Goal: Task Accomplishment & Management: Use online tool/utility

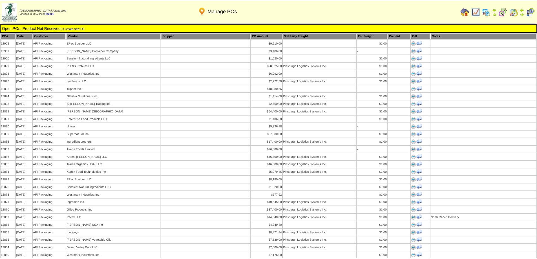
scroll to position [451, 0]
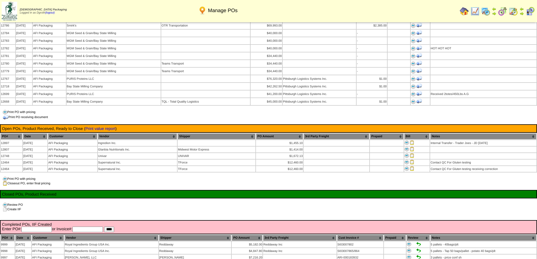
click at [275, 203] on div "Review PO Create IIF" at bounding box center [268, 207] width 537 height 9
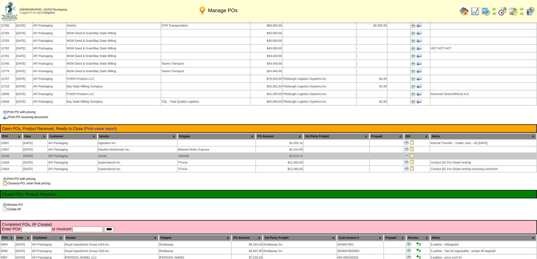
click at [412, 153] on img at bounding box center [412, 155] width 5 height 5
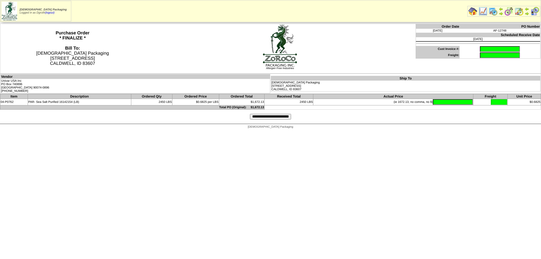
click at [480, 51] on input "text" at bounding box center [500, 49] width 40 height 6
type input "********"
click at [442, 100] on input "text" at bounding box center [453, 102] width 40 height 6
type input "*******"
click at [275, 116] on input "**********" at bounding box center [270, 117] width 41 height 6
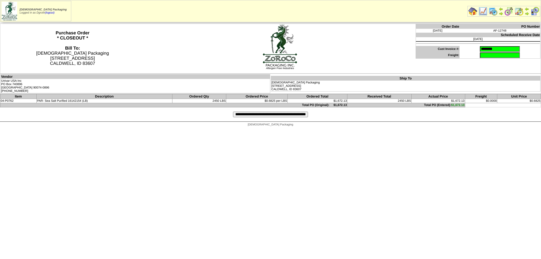
click at [255, 115] on input "**********" at bounding box center [270, 115] width 75 height 6
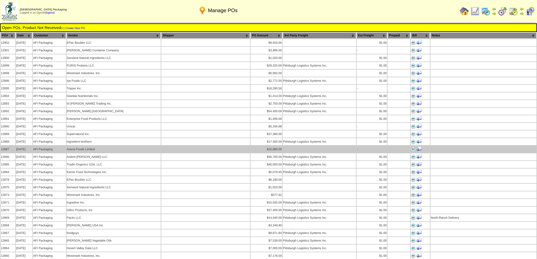
click at [203, 146] on td at bounding box center [205, 149] width 89 height 7
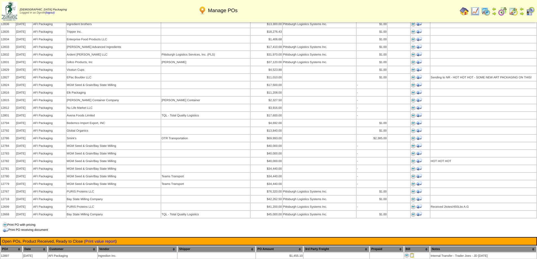
scroll to position [423, 0]
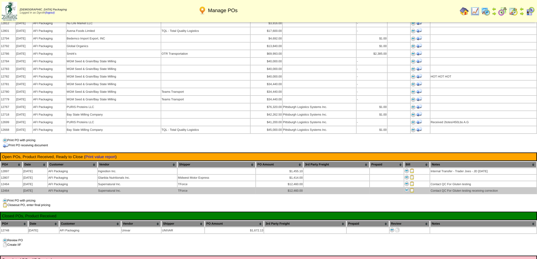
click at [413, 188] on img at bounding box center [412, 190] width 5 height 5
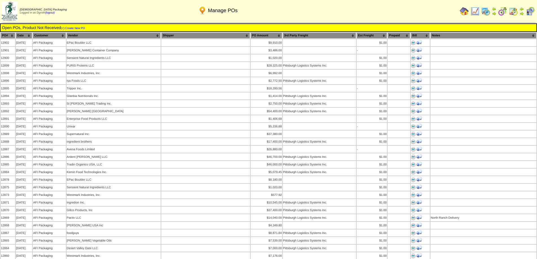
scroll to position [423, 0]
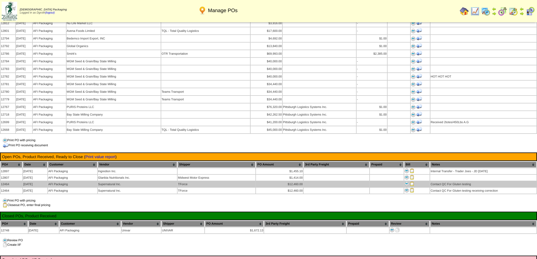
click at [412, 182] on img at bounding box center [412, 184] width 5 height 5
click at [411, 182] on img at bounding box center [412, 184] width 5 height 5
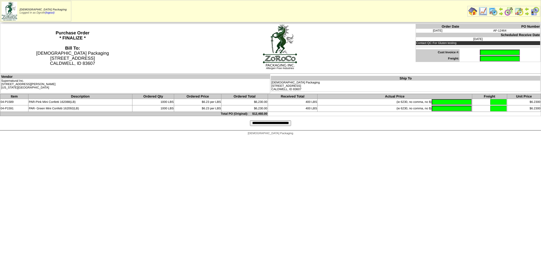
click at [480, 51] on input "text" at bounding box center [500, 53] width 40 height 6
type input "****"
click at [436, 100] on input "text" at bounding box center [452, 102] width 40 height 6
type input "*"
click at [435, 99] on input "text" at bounding box center [452, 102] width 40 height 6
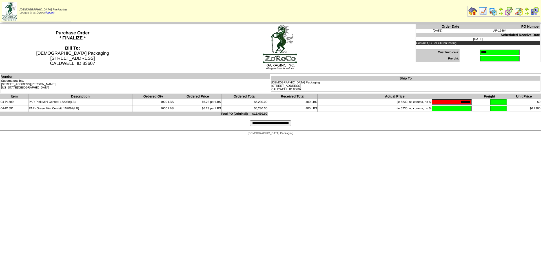
type input "*******"
click at [255, 123] on input "**********" at bounding box center [270, 123] width 41 height 6
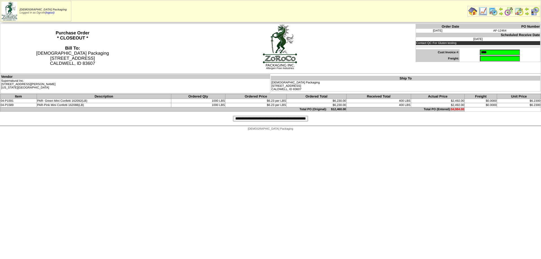
click at [275, 120] on input "**********" at bounding box center [270, 119] width 75 height 6
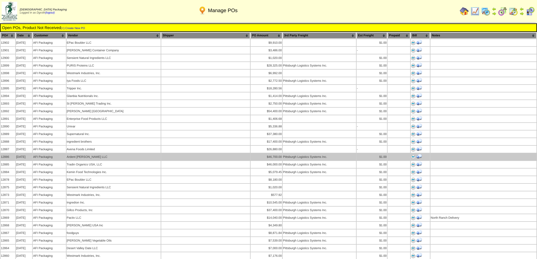
click at [188, 153] on td at bounding box center [205, 156] width 89 height 7
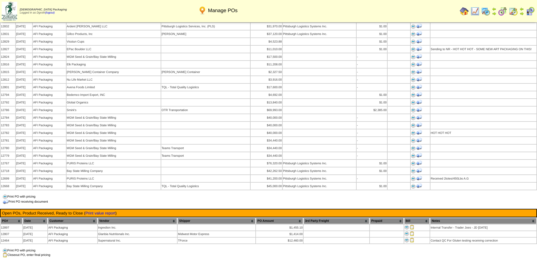
scroll to position [479, 0]
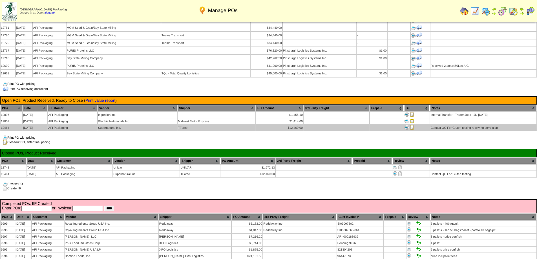
click at [413, 125] on img at bounding box center [412, 127] width 5 height 5
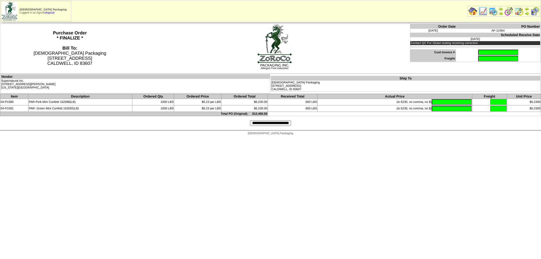
click at [478, 52] on input "text" at bounding box center [498, 53] width 40 height 6
type input "****"
click at [438, 102] on input "text" at bounding box center [452, 102] width 40 height 6
type input "*******"
click at [433, 107] on input "text" at bounding box center [452, 109] width 40 height 6
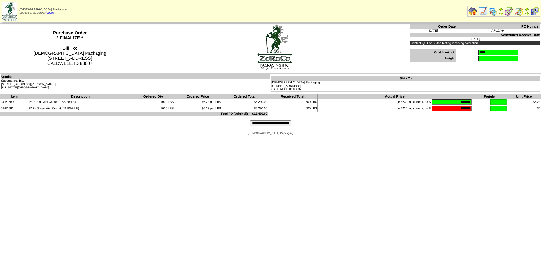
type input "*******"
click at [260, 124] on input "**********" at bounding box center [270, 123] width 41 height 6
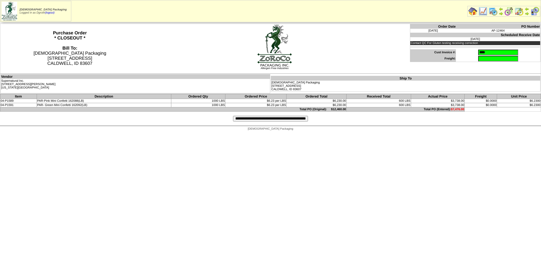
click at [247, 118] on input "**********" at bounding box center [270, 119] width 75 height 6
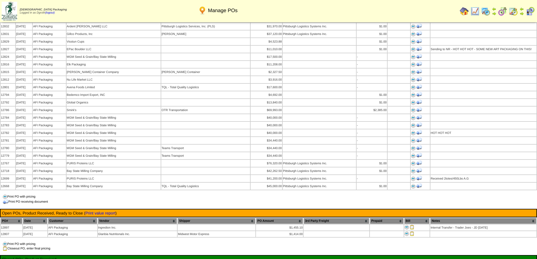
scroll to position [507, 0]
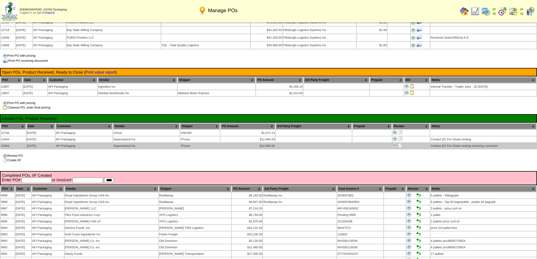
click at [400, 143] on img at bounding box center [400, 145] width 5 height 5
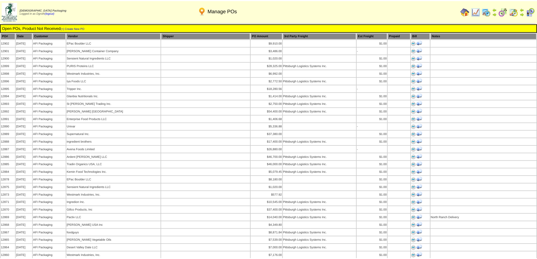
scroll to position [507, 0]
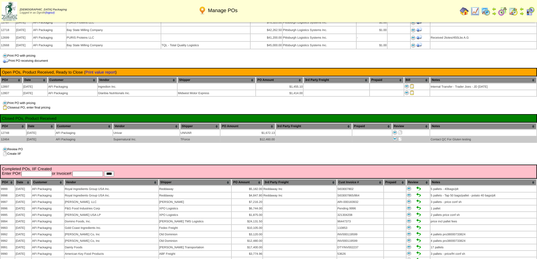
click at [401, 137] on img at bounding box center [400, 139] width 5 height 5
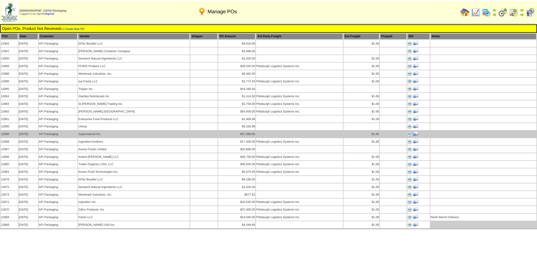
scroll to position [507, 0]
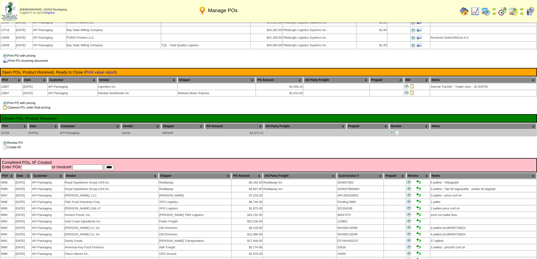
click at [398, 130] on img at bounding box center [397, 132] width 5 height 5
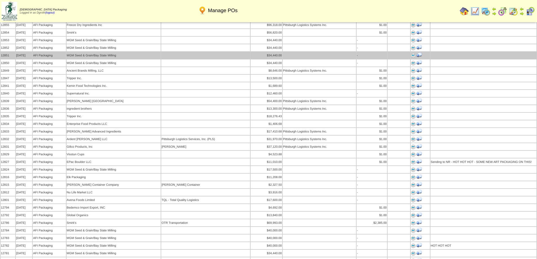
scroll to position [169, 0]
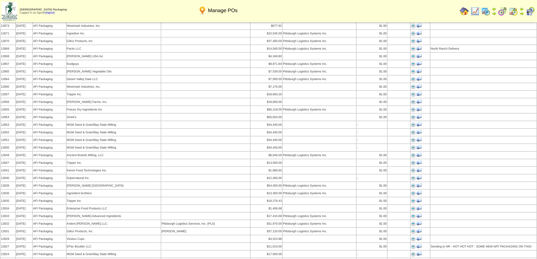
click at [463, 11] on img at bounding box center [464, 11] width 9 height 9
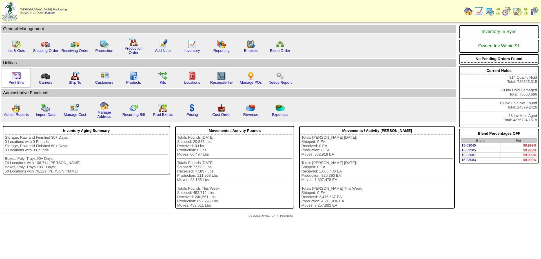
click at [16, 79] on img at bounding box center [16, 75] width 9 height 9
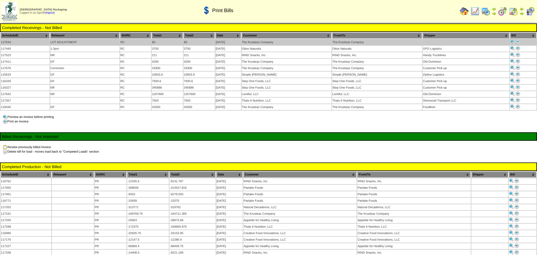
click at [518, 41] on img at bounding box center [518, 41] width 5 height 5
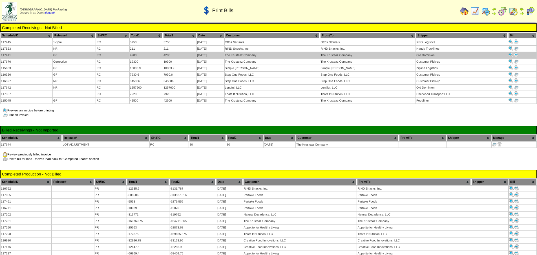
click at [515, 53] on img at bounding box center [516, 54] width 5 height 5
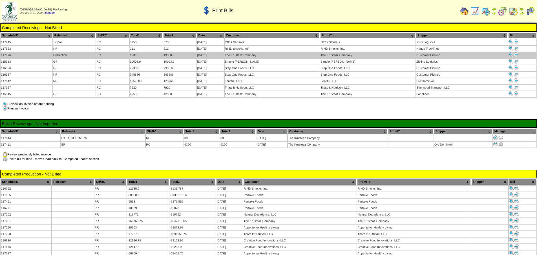
click at [517, 55] on img at bounding box center [516, 54] width 5 height 5
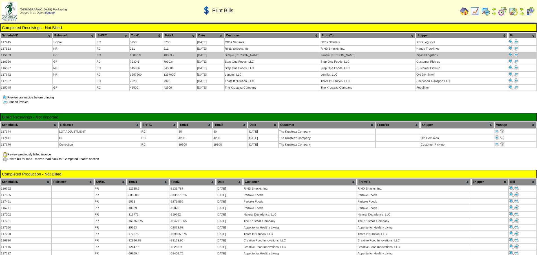
click at [515, 54] on img at bounding box center [516, 54] width 5 height 5
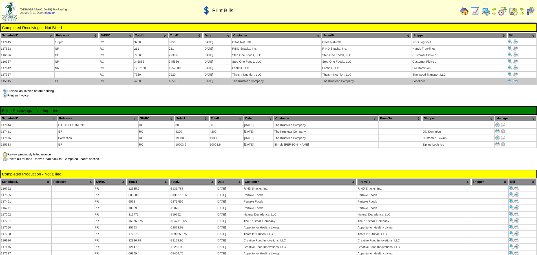
click at [515, 80] on img at bounding box center [515, 80] width 5 height 5
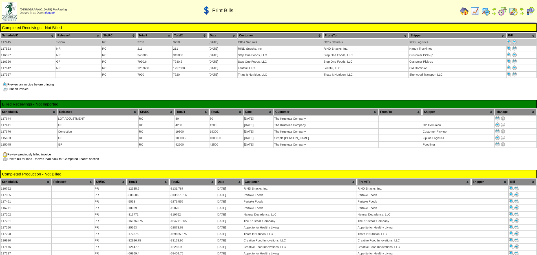
click at [516, 42] on img at bounding box center [514, 41] width 5 height 5
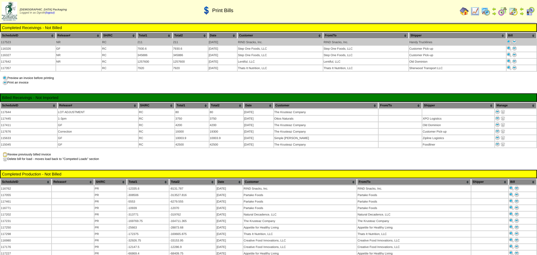
click at [516, 42] on img at bounding box center [514, 41] width 5 height 5
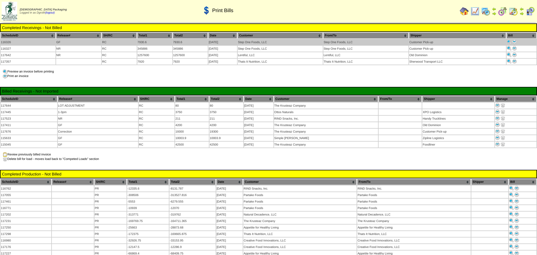
click at [515, 41] on img at bounding box center [514, 41] width 5 height 5
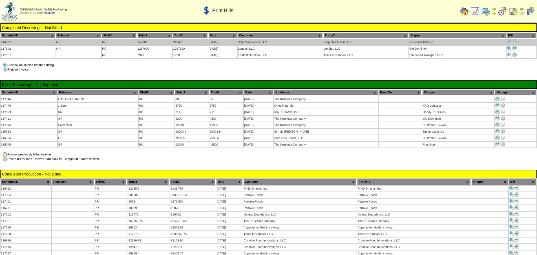
click at [514, 41] on img at bounding box center [514, 41] width 5 height 5
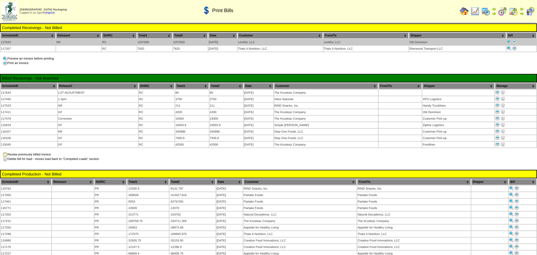
click at [516, 41] on img at bounding box center [514, 41] width 5 height 5
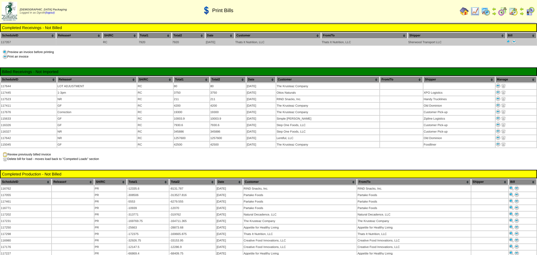
click at [513, 41] on img at bounding box center [514, 41] width 5 height 5
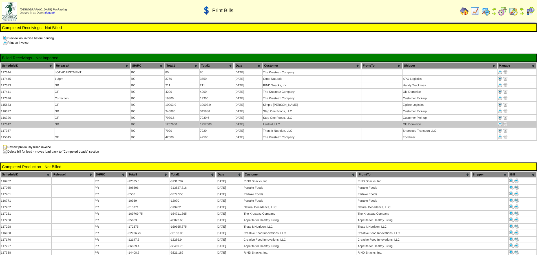
scroll to position [113, 0]
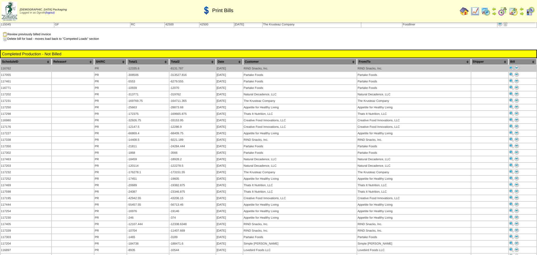
click at [516, 66] on img at bounding box center [517, 68] width 5 height 5
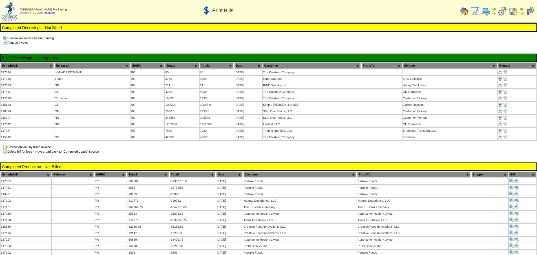
scroll to position [113, 0]
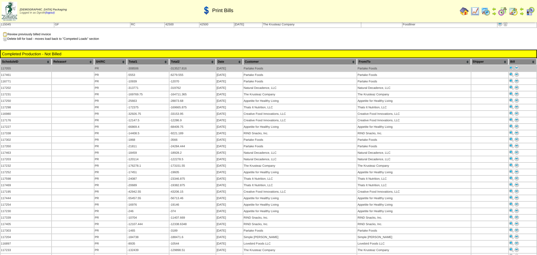
click at [517, 66] on img at bounding box center [517, 68] width 5 height 5
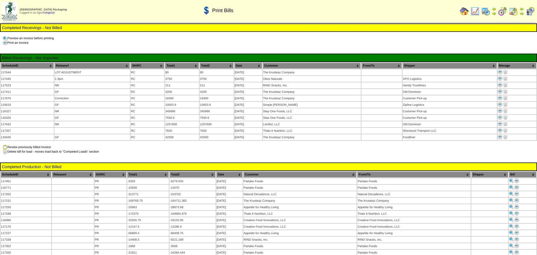
scroll to position [113, 0]
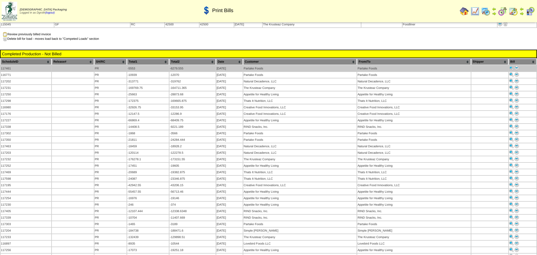
click at [517, 66] on img at bounding box center [517, 68] width 5 height 5
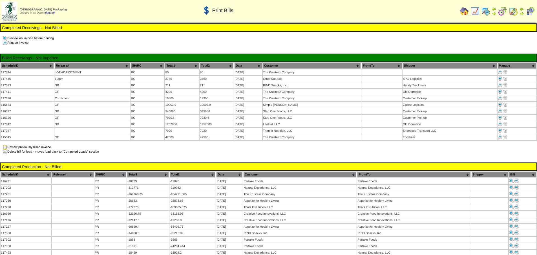
scroll to position [113, 0]
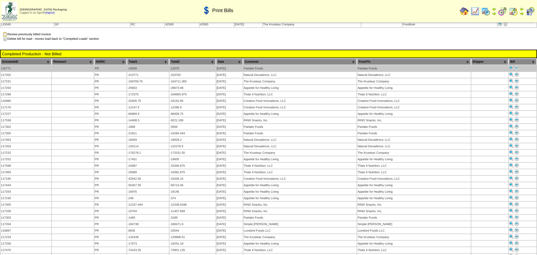
click at [517, 66] on img at bounding box center [517, 68] width 5 height 5
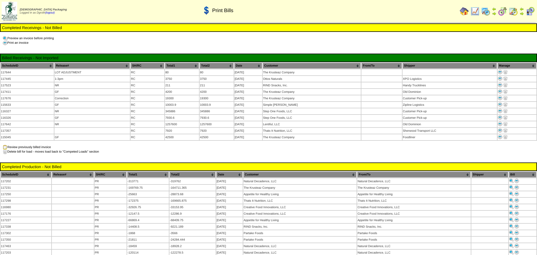
scroll to position [113, 0]
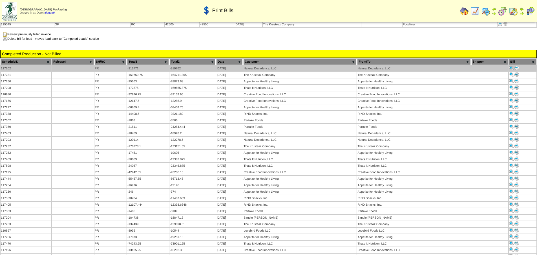
click at [516, 66] on img at bounding box center [517, 68] width 5 height 5
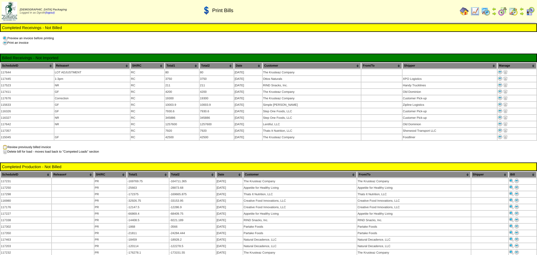
click at [469, 11] on td at bounding box center [464, 11] width 10 height 10
click at [465, 13] on img at bounding box center [464, 11] width 9 height 9
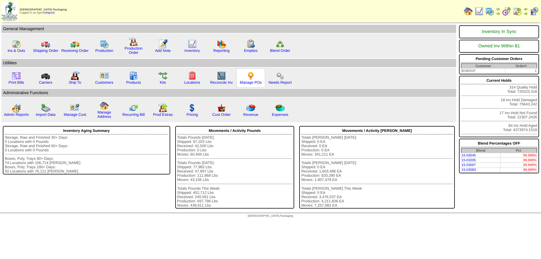
click at [250, 75] on img at bounding box center [250, 75] width 9 height 9
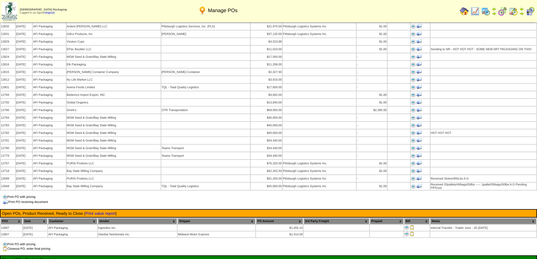
scroll to position [507, 0]
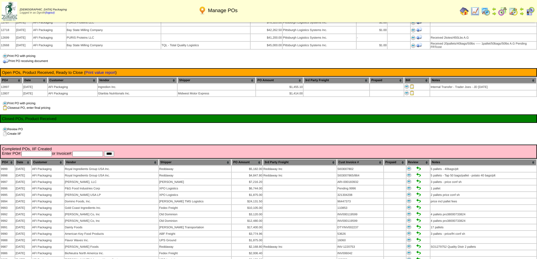
click at [79, 151] on input "text" at bounding box center [87, 154] width 30 height 6
type input "********"
click at [104, 151] on input "****" at bounding box center [109, 154] width 10 height 6
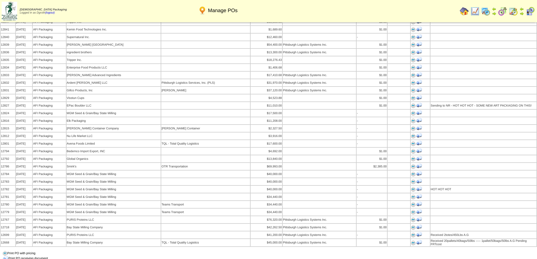
scroll to position [282, 0]
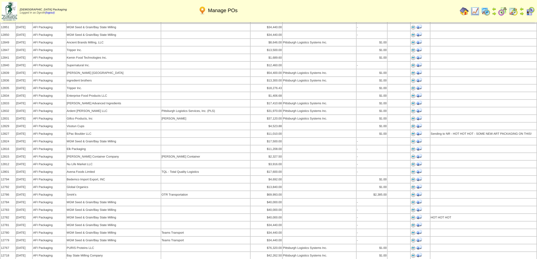
click at [465, 10] on img at bounding box center [464, 11] width 9 height 9
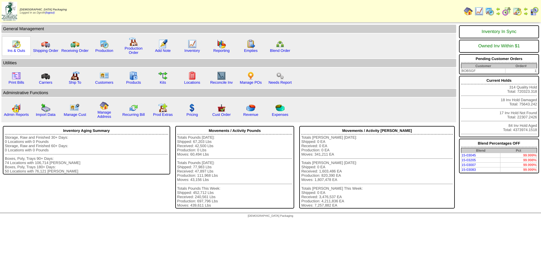
click at [17, 46] on img at bounding box center [16, 43] width 9 height 9
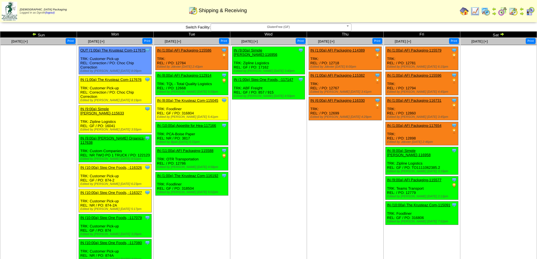
click at [34, 35] on img at bounding box center [34, 34] width 5 height 5
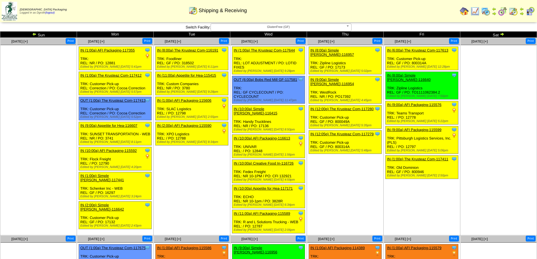
click at [306, 29] on span "GlutenFree (GF)" at bounding box center [278, 27] width 131 height 7
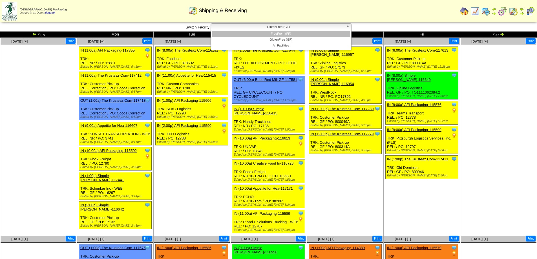
click at [286, 34] on li "FreeFrom (FF)" at bounding box center [281, 34] width 138 height 6
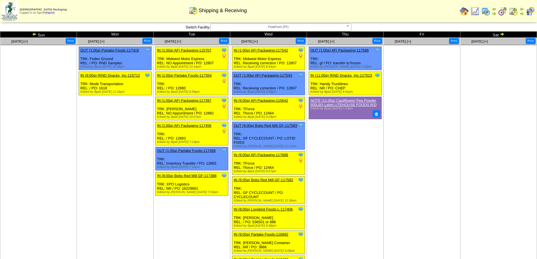
click at [34, 35] on img at bounding box center [34, 34] width 5 height 5
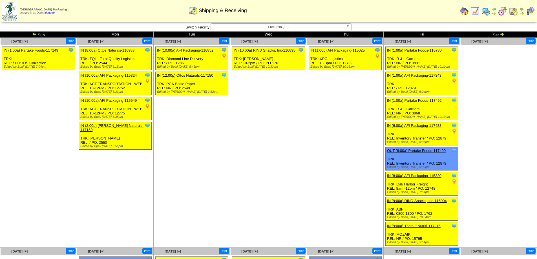
click at [464, 11] on img at bounding box center [464, 11] width 9 height 9
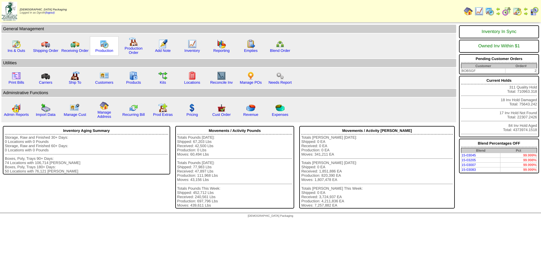
click at [101, 47] on img at bounding box center [104, 43] width 9 height 9
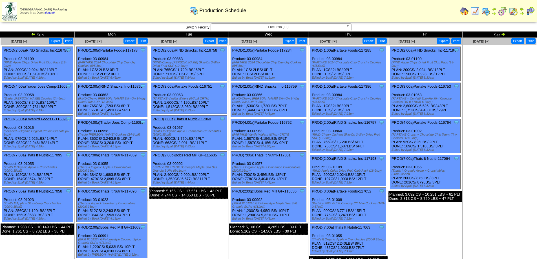
click at [504, 34] on img at bounding box center [503, 34] width 5 height 5
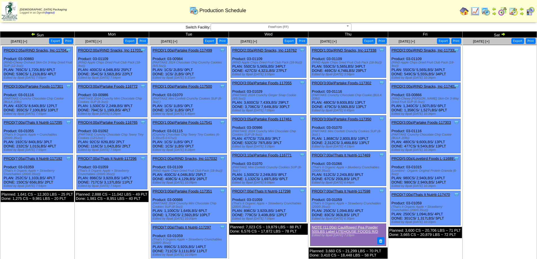
click at [503, 34] on img at bounding box center [503, 34] width 5 height 5
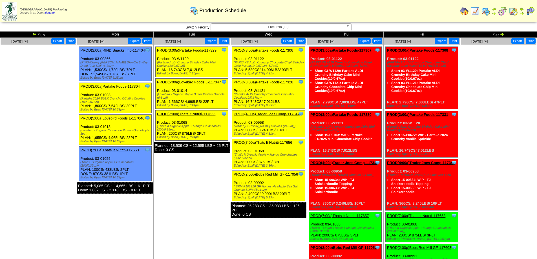
click at [342, 25] on span "FreeFrom (FF)" at bounding box center [278, 27] width 131 height 7
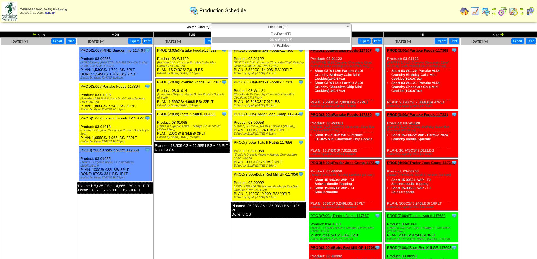
click at [315, 38] on li "GlutenFree (GF)" at bounding box center [281, 40] width 138 height 6
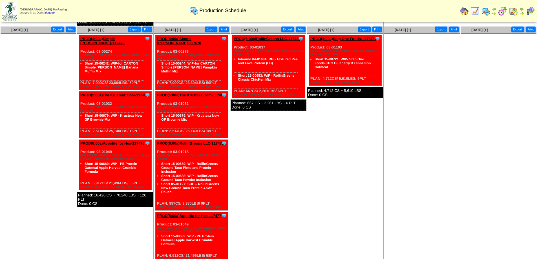
scroll to position [264, 0]
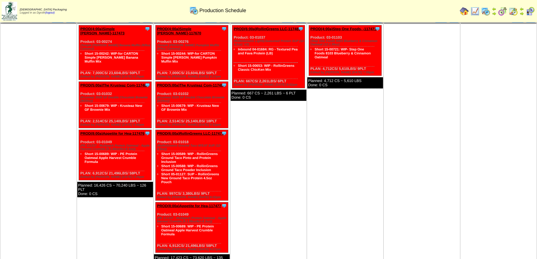
click at [465, 10] on img at bounding box center [464, 11] width 9 height 9
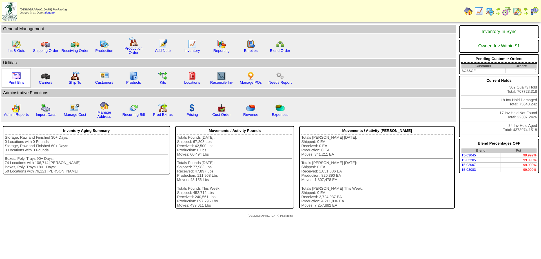
click at [12, 80] on img at bounding box center [16, 75] width 9 height 9
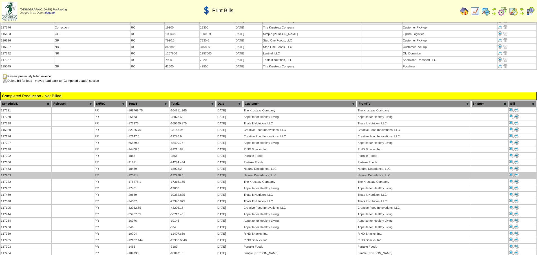
scroll to position [113, 0]
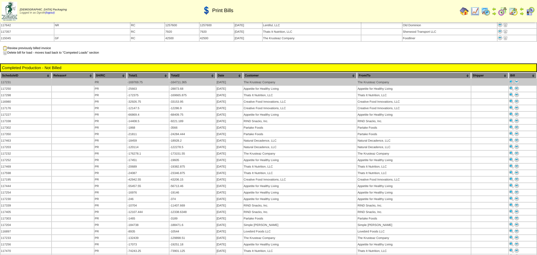
click at [517, 80] on img at bounding box center [517, 82] width 5 height 5
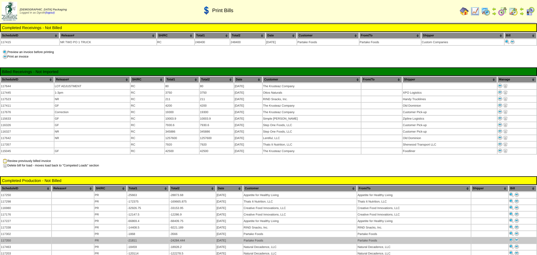
scroll to position [113, 0]
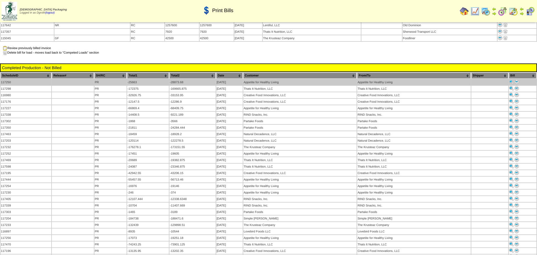
click at [516, 80] on img at bounding box center [517, 82] width 5 height 5
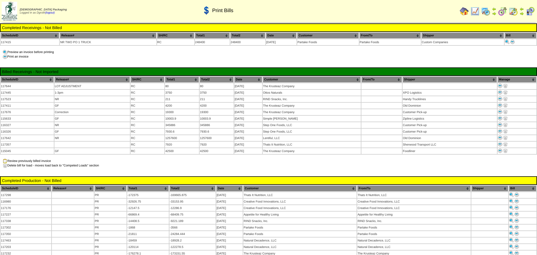
scroll to position [113, 0]
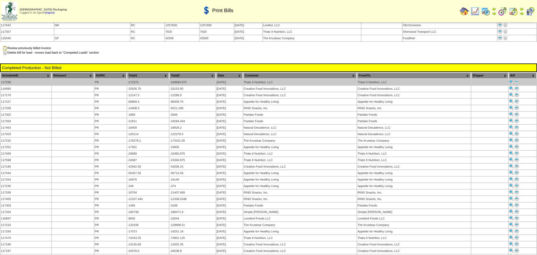
click at [518, 80] on img at bounding box center [517, 82] width 5 height 5
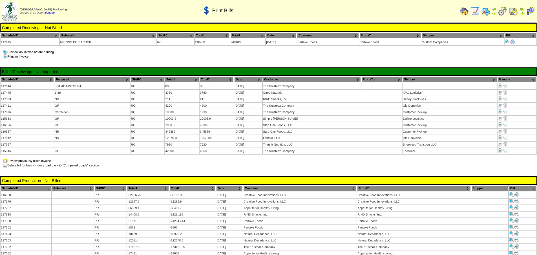
scroll to position [113, 0]
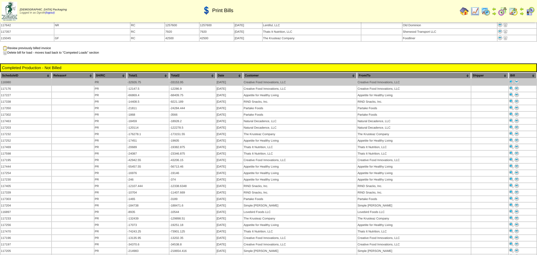
click at [519, 80] on img at bounding box center [517, 82] width 5 height 5
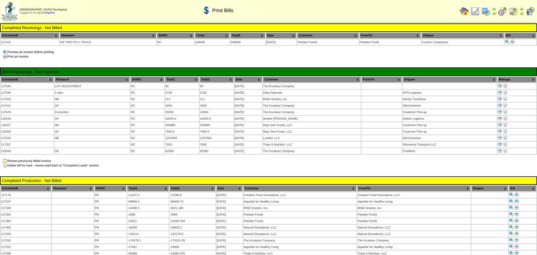
scroll to position [113, 0]
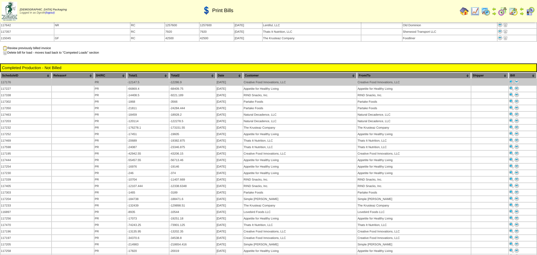
click at [516, 80] on img at bounding box center [517, 82] width 5 height 5
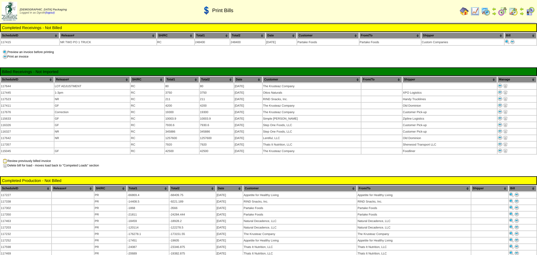
scroll to position [113, 0]
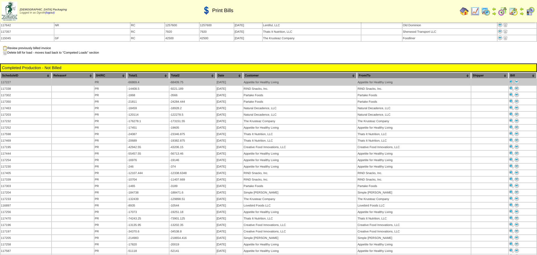
click at [518, 80] on img at bounding box center [517, 82] width 5 height 5
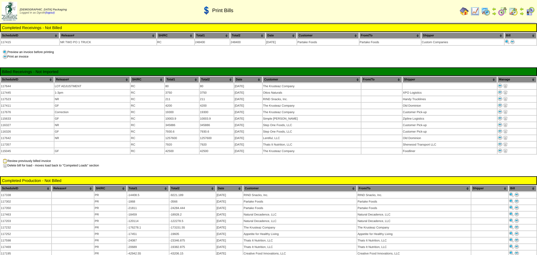
scroll to position [113, 0]
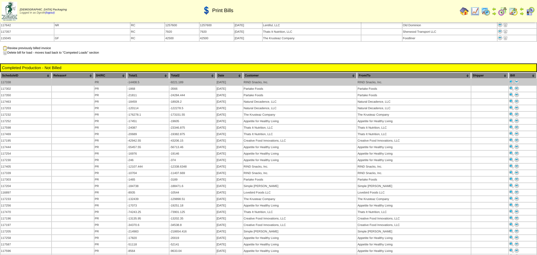
click at [518, 80] on img at bounding box center [517, 82] width 5 height 5
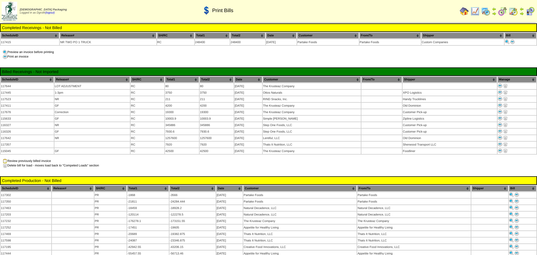
scroll to position [113, 0]
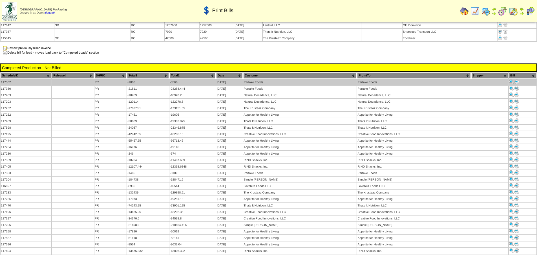
click at [517, 80] on img at bounding box center [517, 82] width 5 height 5
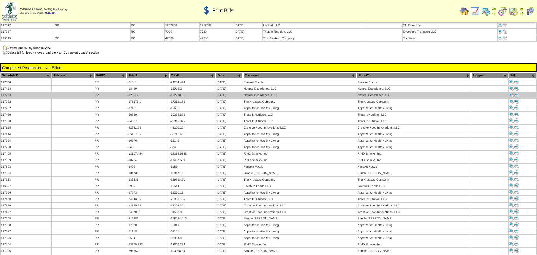
scroll to position [113, 0]
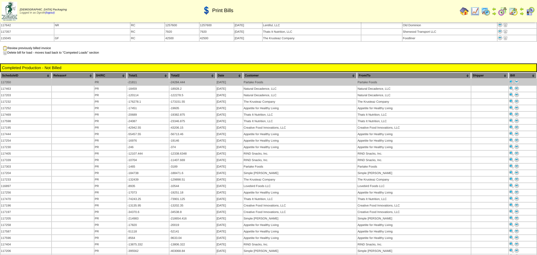
click at [518, 80] on img at bounding box center [517, 82] width 5 height 5
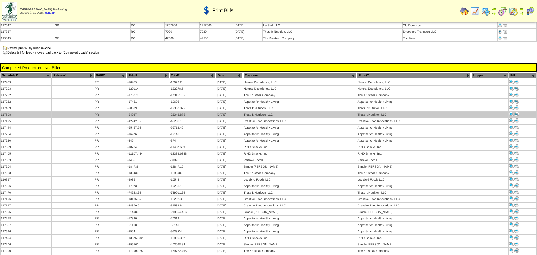
scroll to position [113, 0]
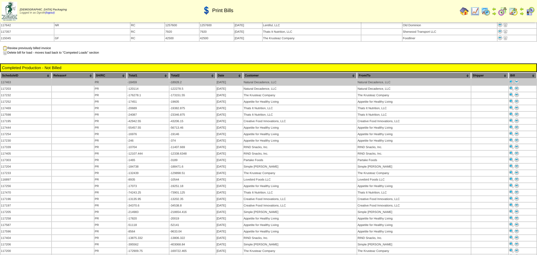
click at [517, 80] on img at bounding box center [517, 82] width 5 height 5
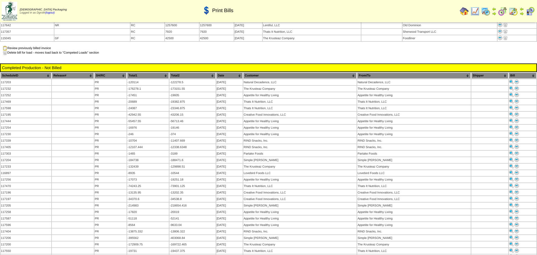
scroll to position [113, 0]
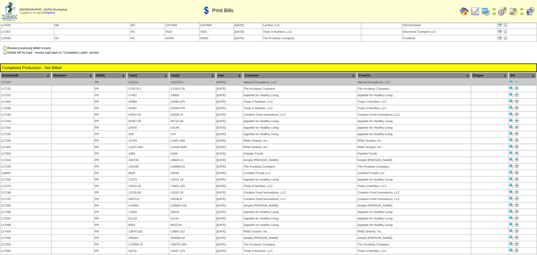
click at [518, 80] on img at bounding box center [517, 82] width 5 height 5
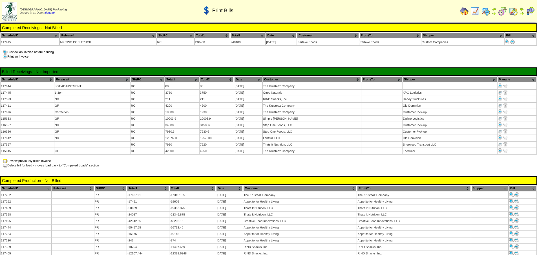
scroll to position [113, 0]
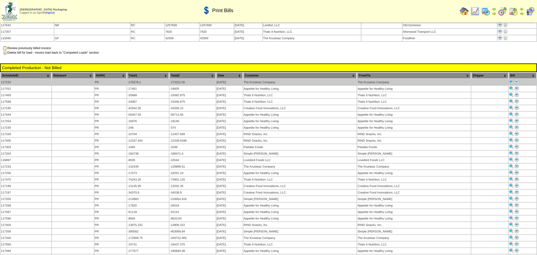
click at [516, 80] on img at bounding box center [517, 82] width 5 height 5
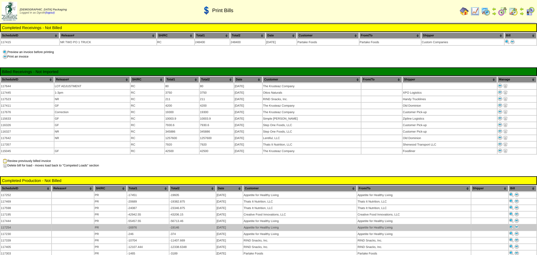
scroll to position [113, 0]
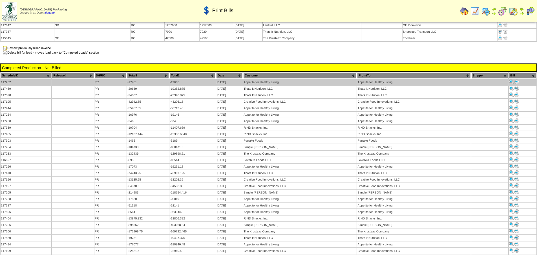
click at [516, 80] on img at bounding box center [517, 82] width 5 height 5
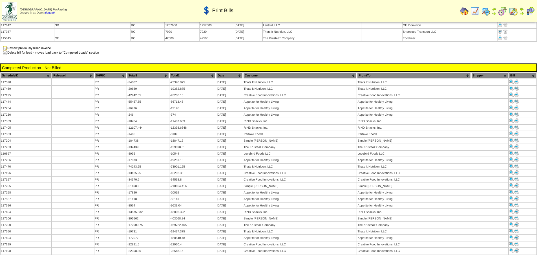
scroll to position [113, 0]
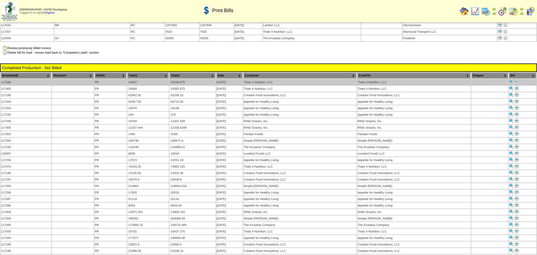
click at [517, 80] on img at bounding box center [517, 82] width 5 height 5
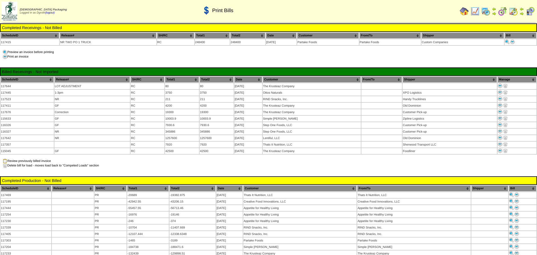
scroll to position [113, 0]
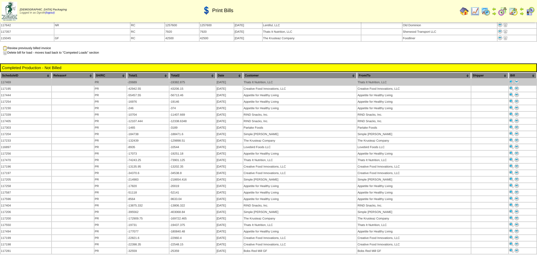
click at [518, 80] on img at bounding box center [517, 82] width 5 height 5
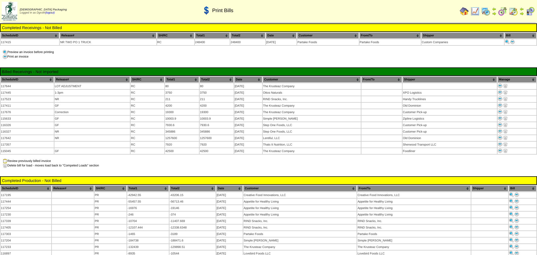
scroll to position [113, 0]
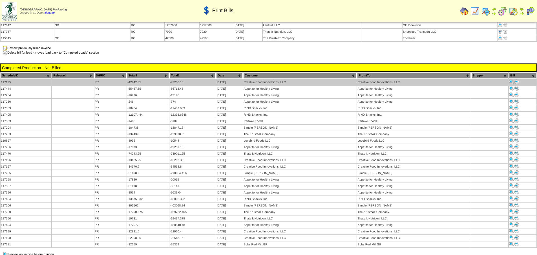
click at [517, 80] on img at bounding box center [517, 82] width 5 height 5
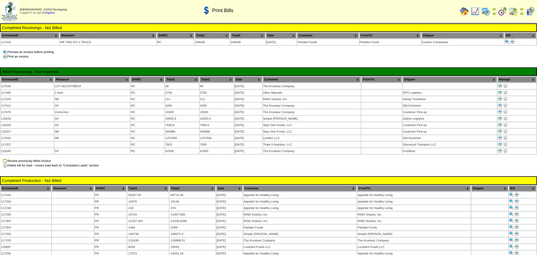
scroll to position [113, 0]
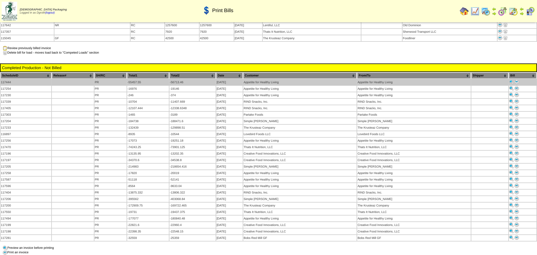
click at [518, 80] on img at bounding box center [517, 82] width 5 height 5
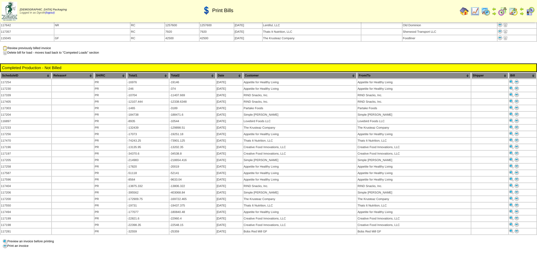
scroll to position [113, 0]
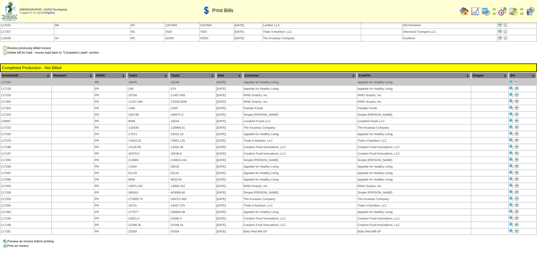
click at [518, 80] on img at bounding box center [517, 82] width 5 height 5
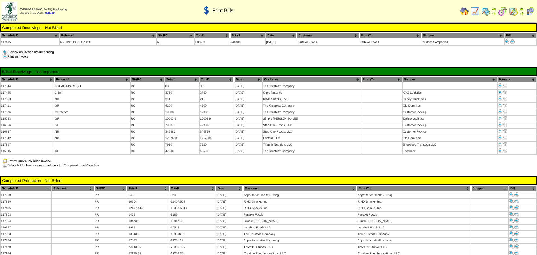
scroll to position [113, 0]
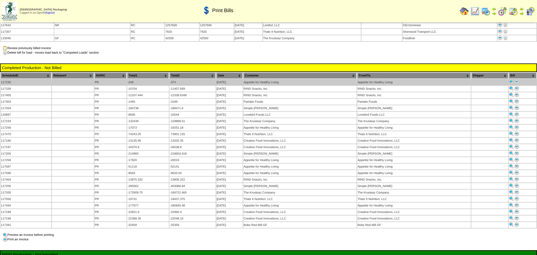
click at [518, 80] on img at bounding box center [517, 82] width 5 height 5
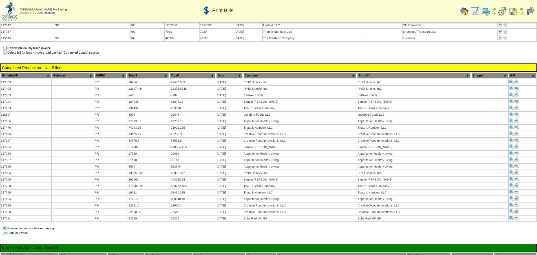
scroll to position [113, 0]
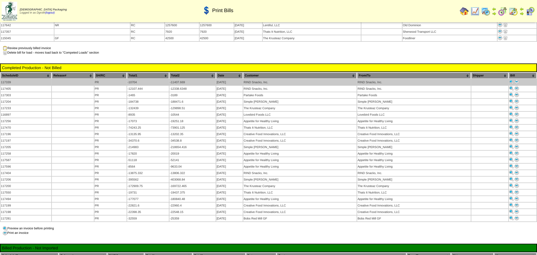
click at [517, 80] on img at bounding box center [517, 82] width 5 height 5
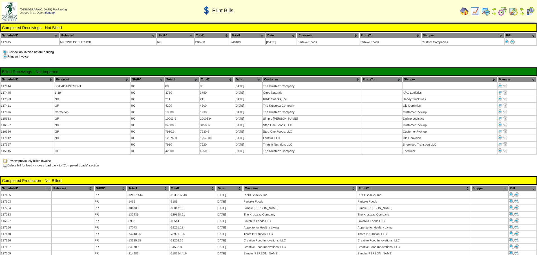
scroll to position [113, 0]
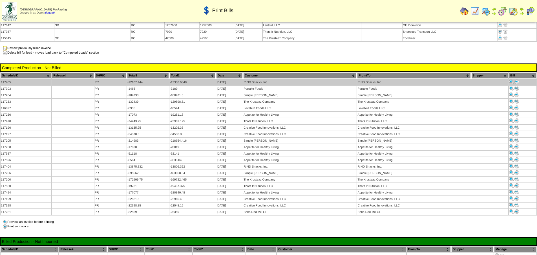
click at [518, 80] on img at bounding box center [517, 82] width 5 height 5
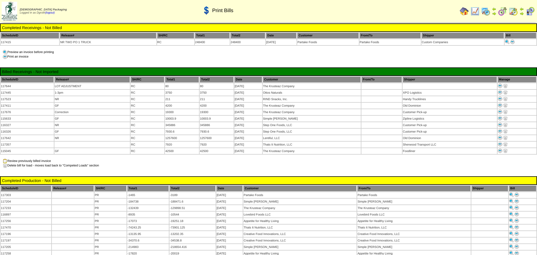
scroll to position [113, 0]
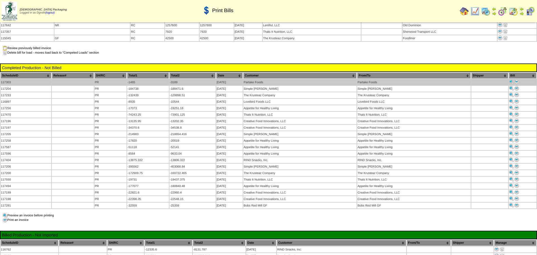
click at [516, 80] on img at bounding box center [517, 82] width 5 height 5
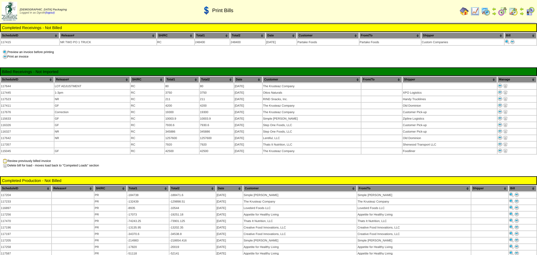
scroll to position [113, 0]
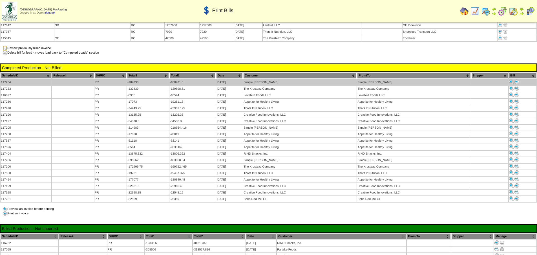
click at [517, 80] on img at bounding box center [517, 82] width 5 height 5
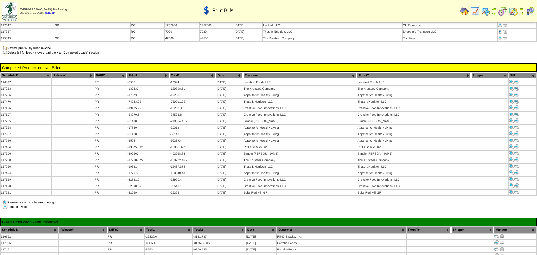
scroll to position [113, 0]
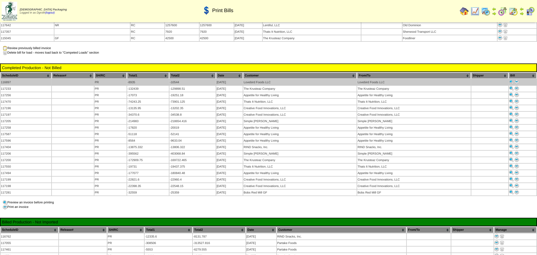
click at [516, 80] on img at bounding box center [517, 82] width 5 height 5
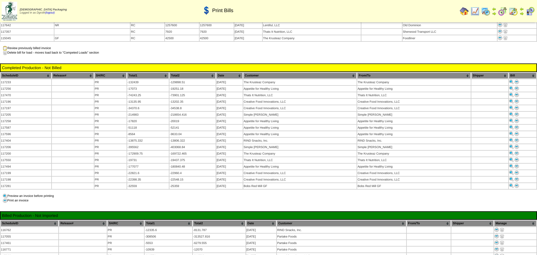
scroll to position [113, 0]
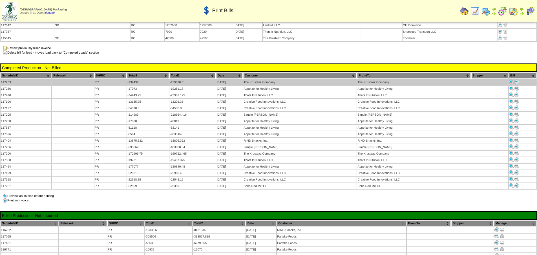
click at [518, 80] on img at bounding box center [517, 82] width 5 height 5
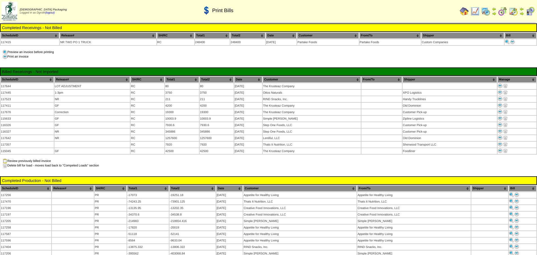
scroll to position [113, 0]
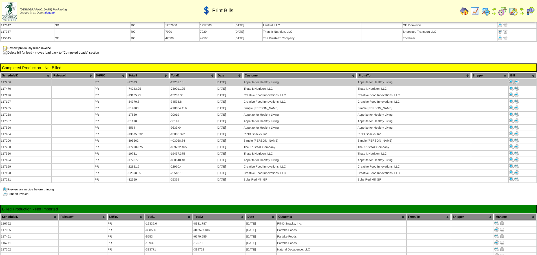
click at [518, 80] on img at bounding box center [517, 82] width 5 height 5
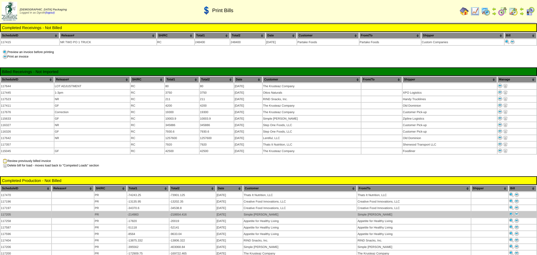
scroll to position [113, 0]
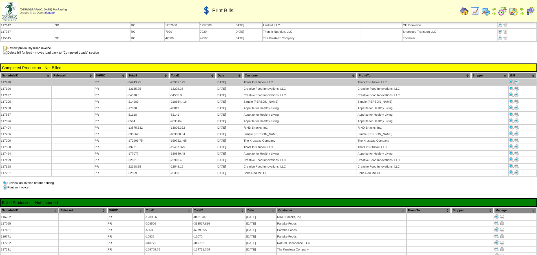
click at [518, 80] on img at bounding box center [517, 82] width 5 height 5
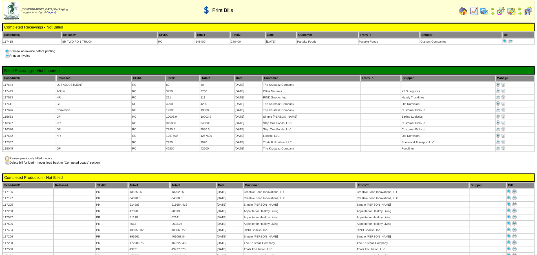
scroll to position [113, 0]
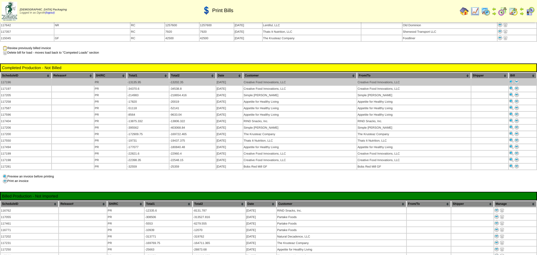
click at [517, 80] on img at bounding box center [517, 82] width 5 height 5
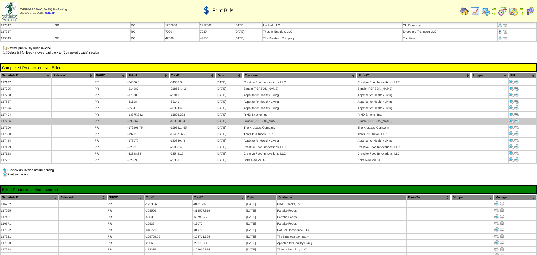
scroll to position [113, 0]
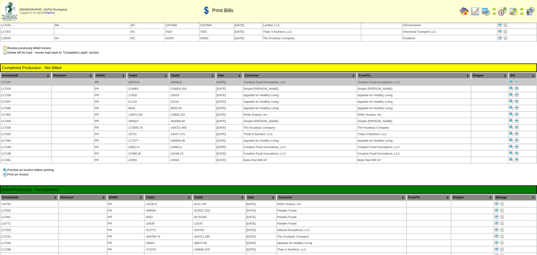
click at [518, 80] on img at bounding box center [517, 82] width 5 height 5
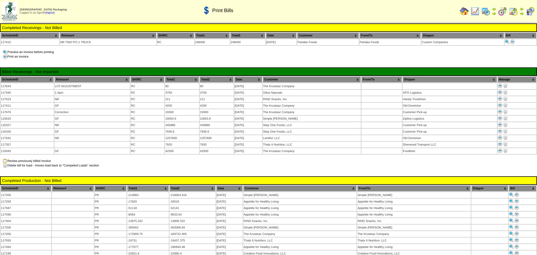
scroll to position [113, 0]
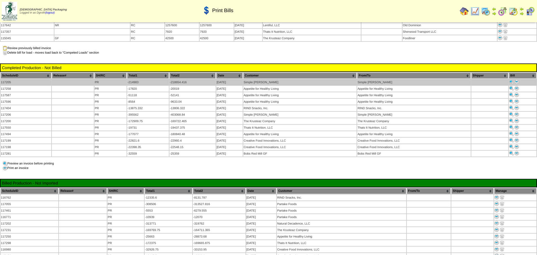
click at [517, 80] on img at bounding box center [517, 82] width 5 height 5
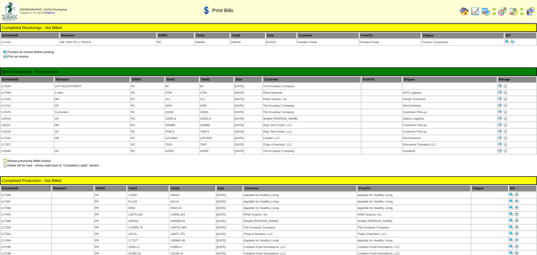
scroll to position [113, 0]
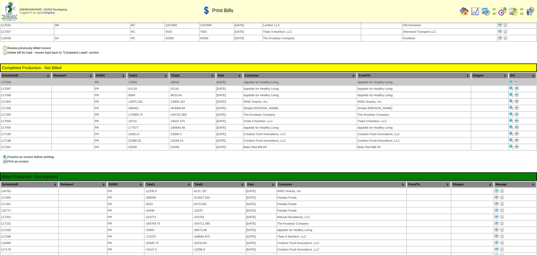
click at [517, 80] on img at bounding box center [517, 82] width 5 height 5
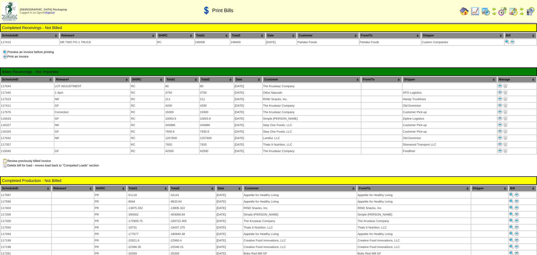
scroll to position [113, 0]
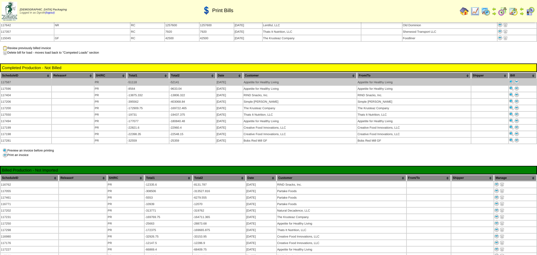
click at [516, 80] on img at bounding box center [517, 82] width 5 height 5
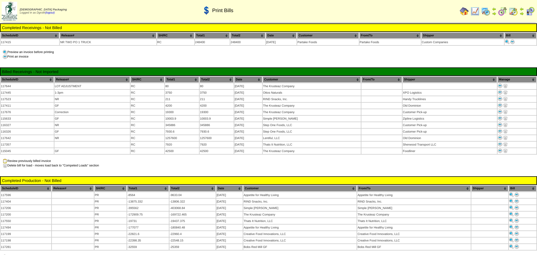
scroll to position [113, 0]
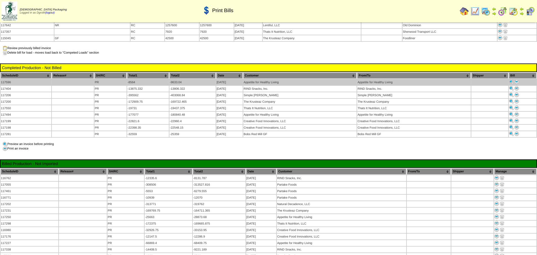
click at [518, 80] on img at bounding box center [517, 82] width 5 height 5
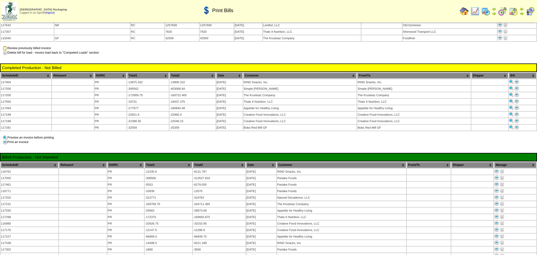
scroll to position [113, 0]
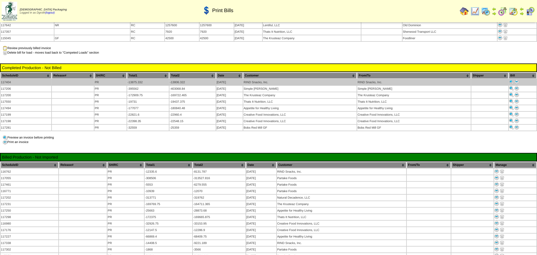
click at [518, 80] on img at bounding box center [517, 82] width 5 height 5
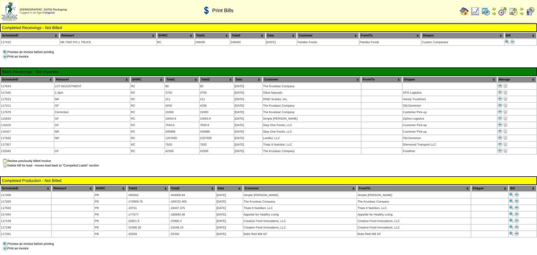
scroll to position [113, 0]
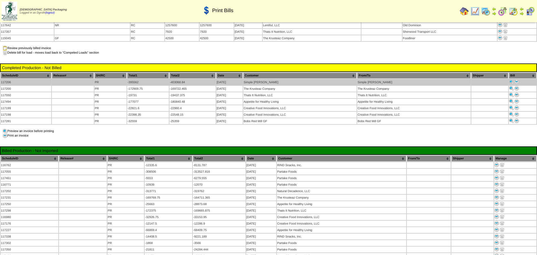
click at [517, 80] on img at bounding box center [517, 82] width 5 height 5
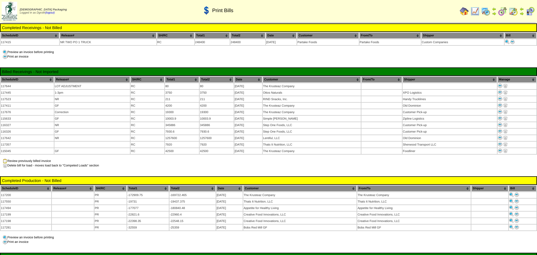
scroll to position [113, 0]
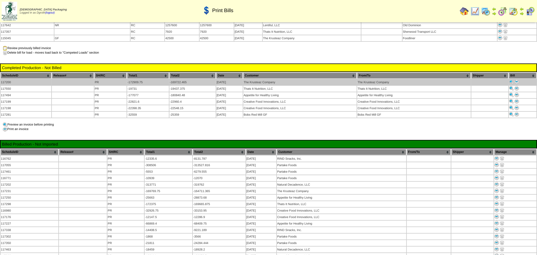
click at [517, 80] on img at bounding box center [517, 82] width 5 height 5
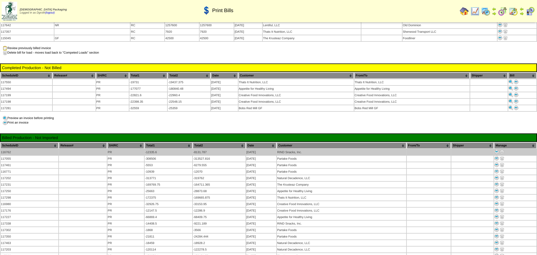
scroll to position [113, 0]
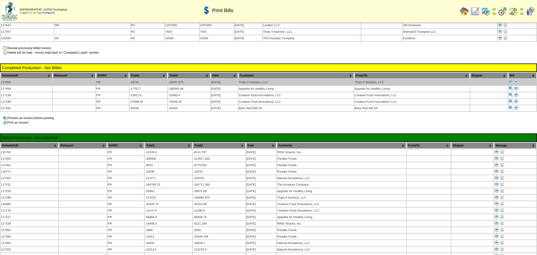
click at [517, 80] on img at bounding box center [516, 82] width 5 height 5
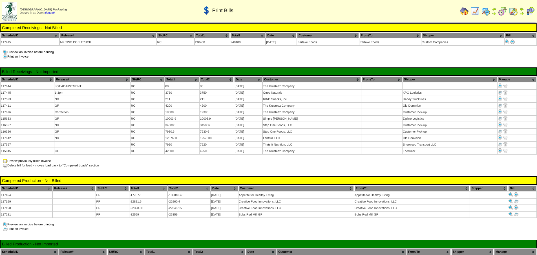
scroll to position [113, 0]
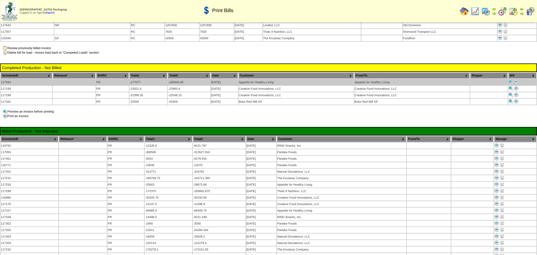
click at [517, 81] on link at bounding box center [516, 82] width 5 height 3
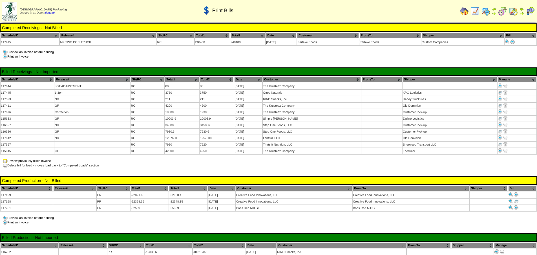
scroll to position [113, 0]
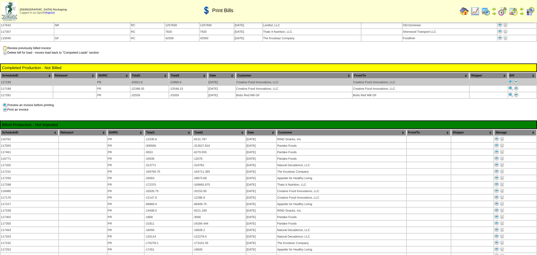
click at [516, 80] on img at bounding box center [516, 82] width 5 height 5
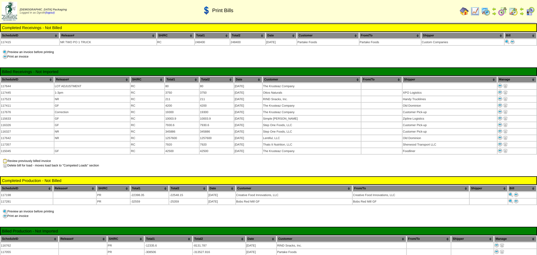
scroll to position [113, 0]
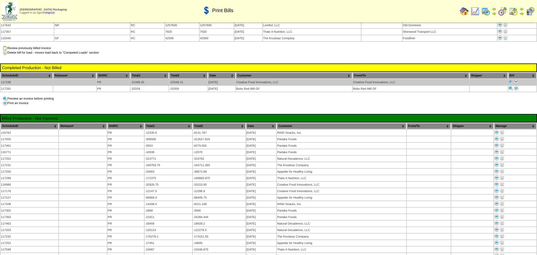
click at [517, 80] on img at bounding box center [516, 82] width 5 height 5
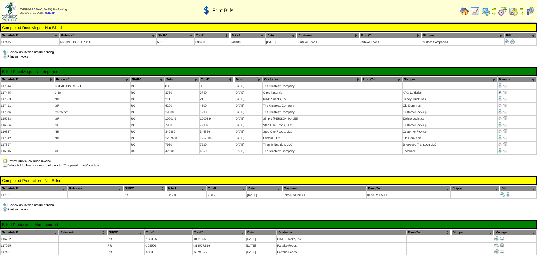
scroll to position [113, 0]
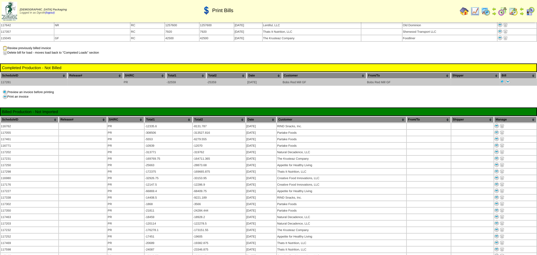
click at [509, 80] on img at bounding box center [508, 82] width 5 height 5
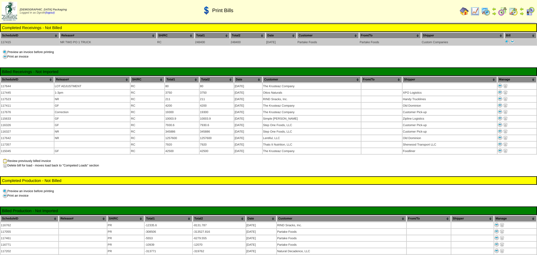
click at [513, 41] on img at bounding box center [512, 41] width 5 height 5
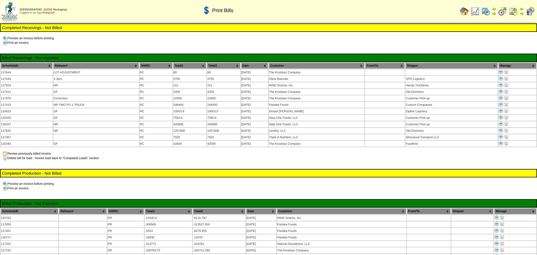
click at [52, 13] on link "(logout)" at bounding box center [50, 12] width 10 height 3
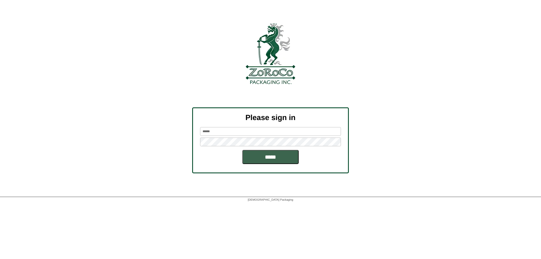
click at [269, 157] on input "*****" at bounding box center [270, 157] width 56 height 14
